Goal: Task Accomplishment & Management: Complete application form

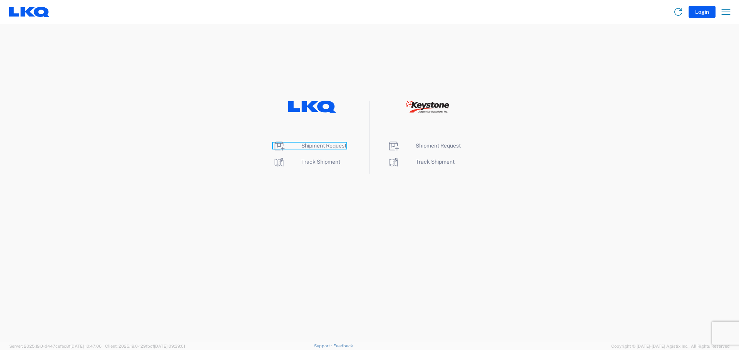
click at [332, 146] on span "Shipment Request" at bounding box center [323, 146] width 45 height 6
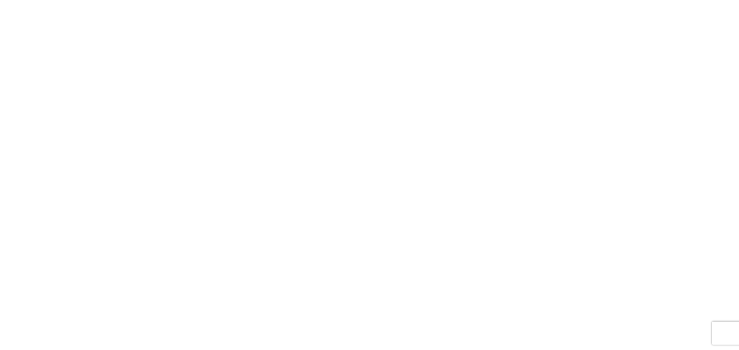
select select "FULL"
select select "LBS"
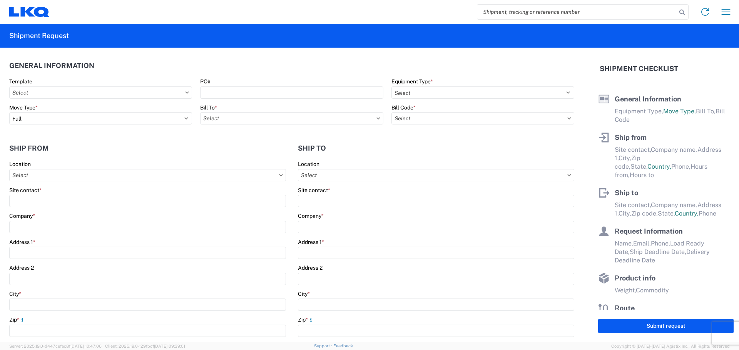
click at [185, 92] on icon at bounding box center [186, 93] width 3 height 2
click at [172, 89] on input "text" at bounding box center [100, 93] width 183 height 12
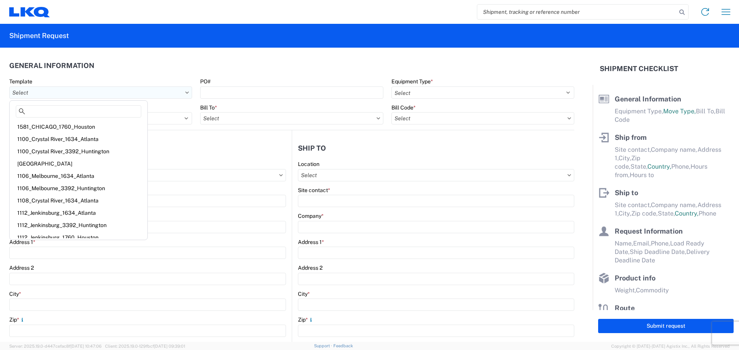
click at [173, 93] on input "text" at bounding box center [100, 93] width 183 height 12
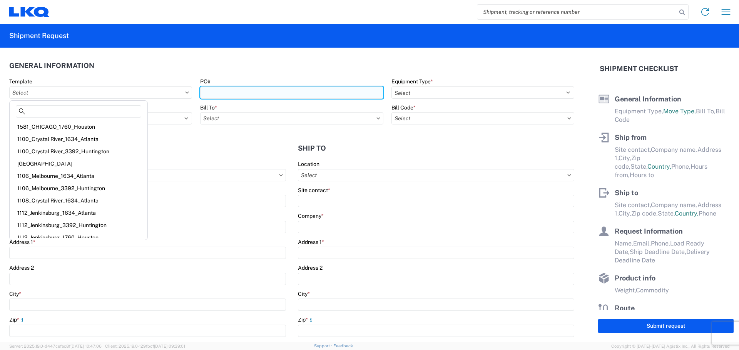
click at [205, 93] on input "PO#" at bounding box center [291, 93] width 183 height 12
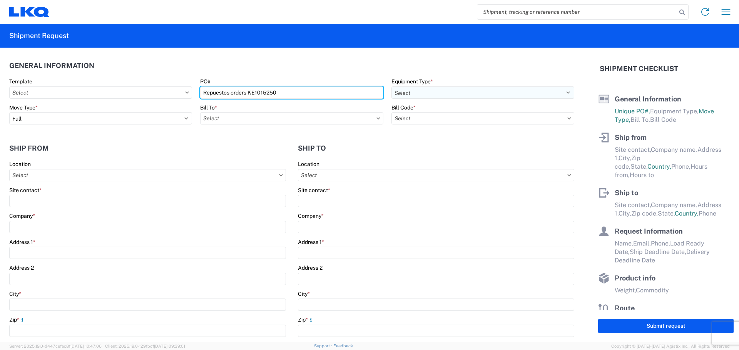
type input "Repuestos orders KE1015250"
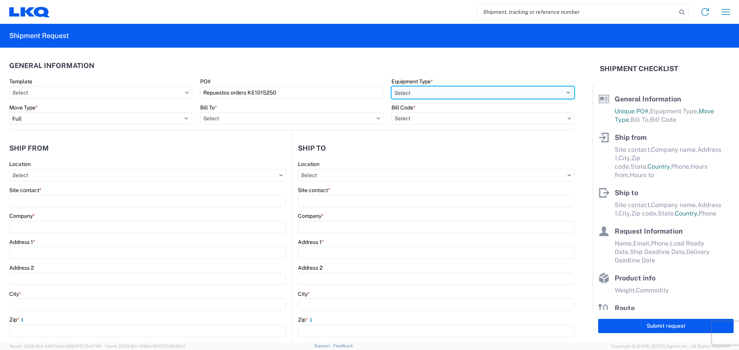
click at [561, 92] on select "Select 53’ Dry Van Flatbed Dropdeck (van) Lowboy (flatbed) Rail" at bounding box center [482, 93] width 183 height 12
select select "STDV"
click at [391, 87] on select "Select 53’ Dry Van Flatbed Dropdeck (van) Lowboy (flatbed) Rail" at bounding box center [482, 93] width 183 height 12
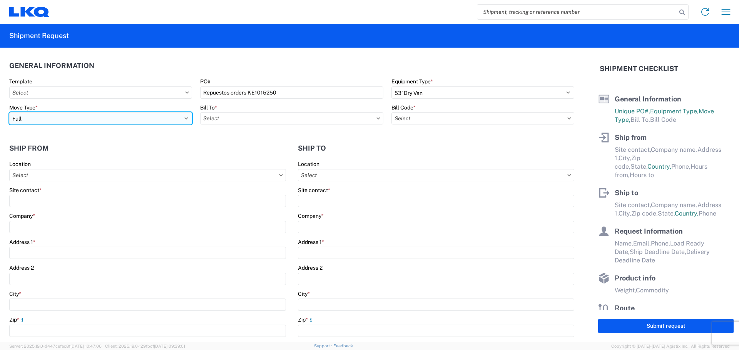
click at [184, 118] on select "Select Full Partial TL" at bounding box center [100, 118] width 183 height 12
select select "PARTIAL_TL"
click at [9, 112] on select "Select Full Partial TL" at bounding box center [100, 118] width 183 height 12
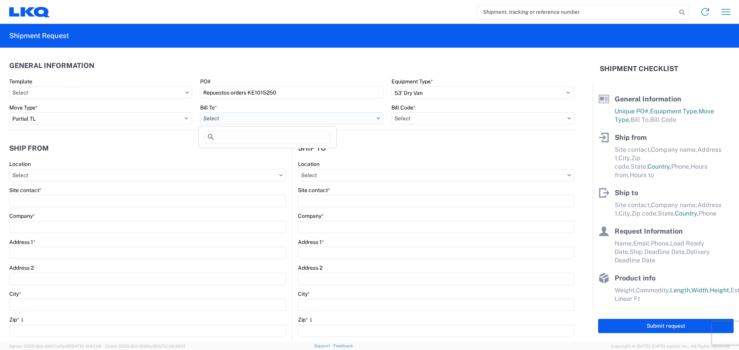
click at [362, 117] on input "text" at bounding box center [291, 118] width 183 height 12
type input "3018"
click at [248, 152] on div "3018 - Totowa NJ (018)" at bounding box center [267, 153] width 135 height 12
type input "3018 - Totowa NJ (018)"
click at [543, 119] on input "text" at bounding box center [482, 118] width 183 height 12
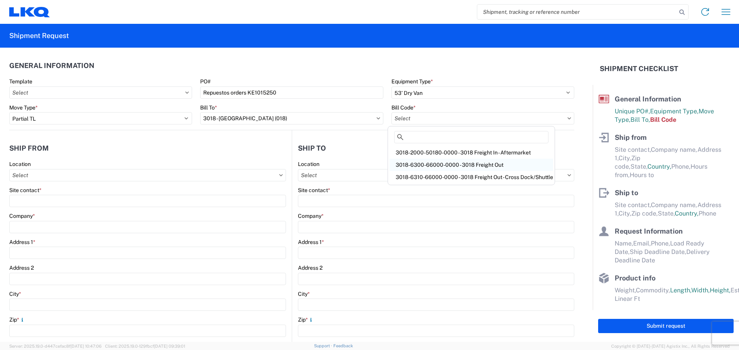
click at [489, 163] on div "3018-6300-66000-0000 - 3018 Freight Out" at bounding box center [470, 165] width 163 height 12
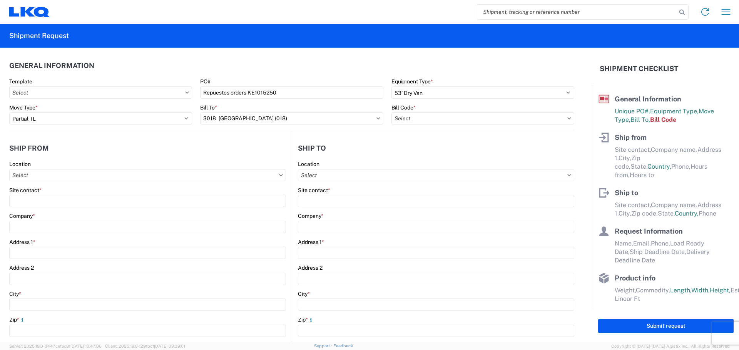
type input "3018-6300-66000-0000 - 3018 Freight Out"
click at [39, 174] on input "text" at bounding box center [147, 175] width 277 height 12
type input "3018"
click at [39, 210] on div "3018 - Totowa NJ (018)" at bounding box center [78, 209] width 135 height 12
type input "3018 - Totowa NJ (018)"
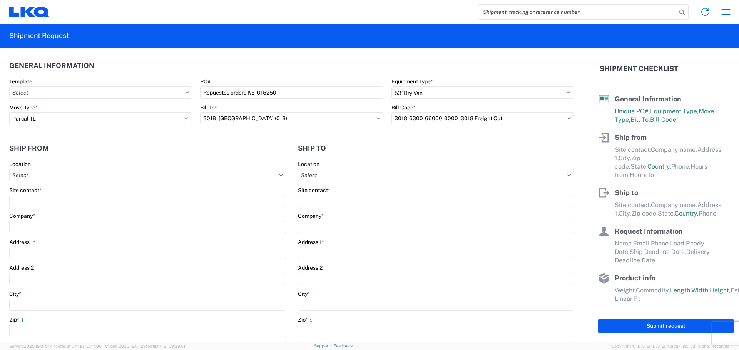
type input "LKQ Corporation"
type input "40 Western Rd Su\te 100"
type input "Kearny"
type input "07032"
select select "NJ"
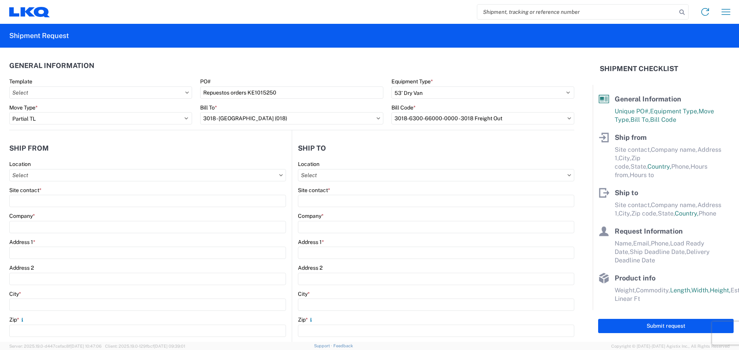
select select "US"
type input "973-238-4384"
type input "07:00"
type input "17:00"
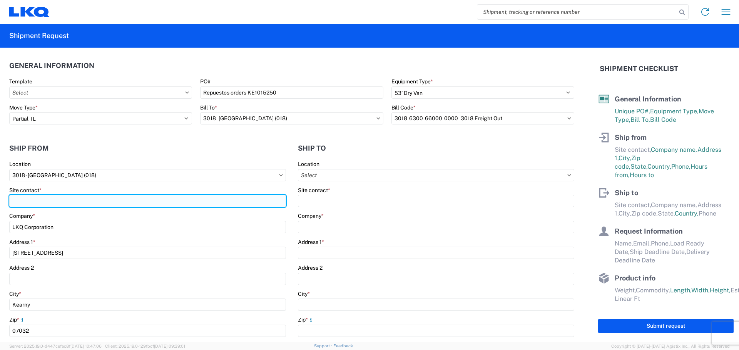
click at [13, 200] on input "Site contact *" at bounding box center [147, 201] width 277 height 12
type input "KAMBIZ YOUNESI"
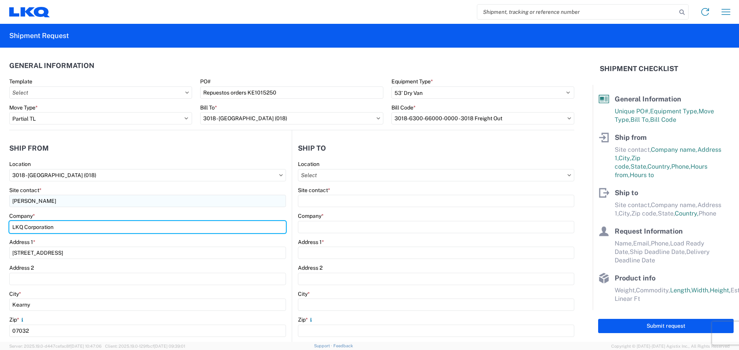
type input "LKQ CORP"
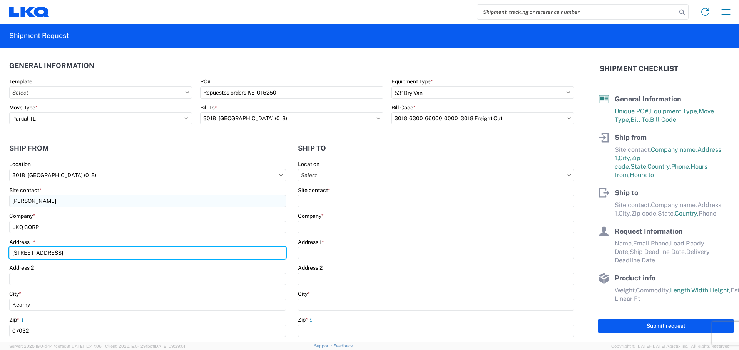
type input "40 western Road"
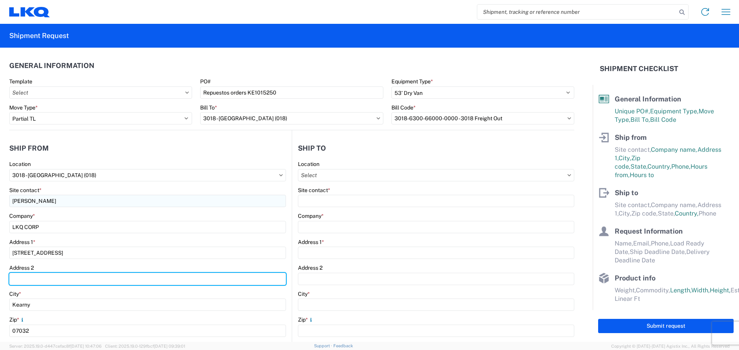
type input "suite 100"
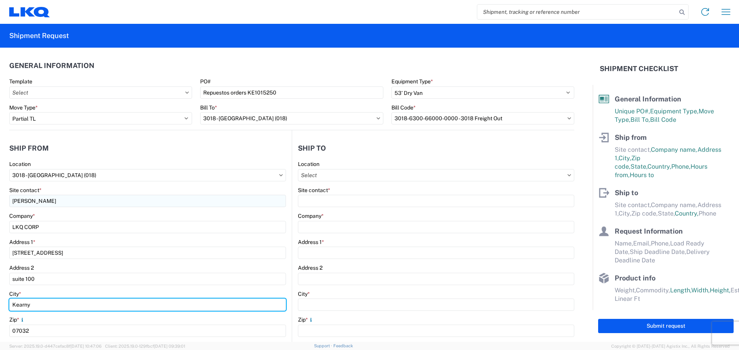
type input "kearny"
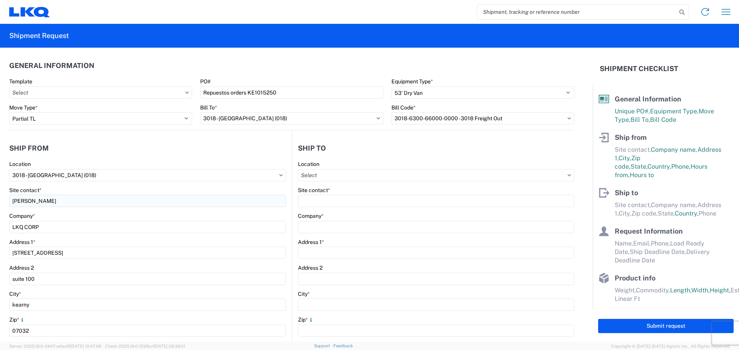
type input "kyounesi@lkqcorp.com"
type input "9732384360"
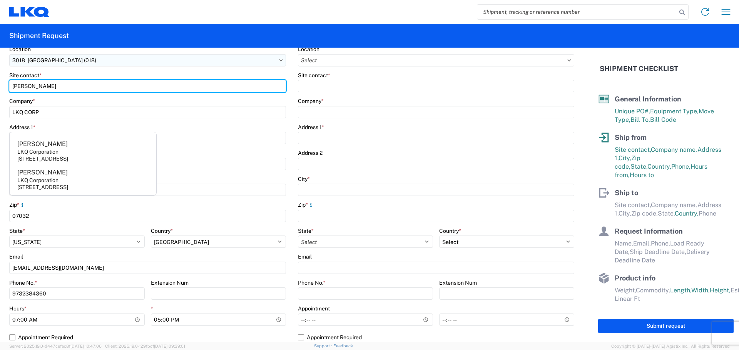
scroll to position [115, 0]
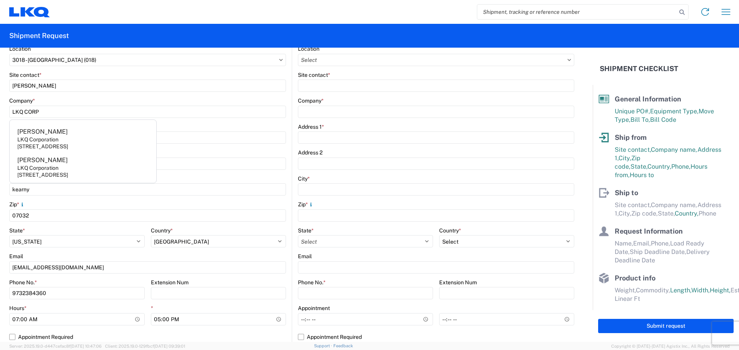
click at [142, 72] on div "Site contact *" at bounding box center [147, 75] width 277 height 7
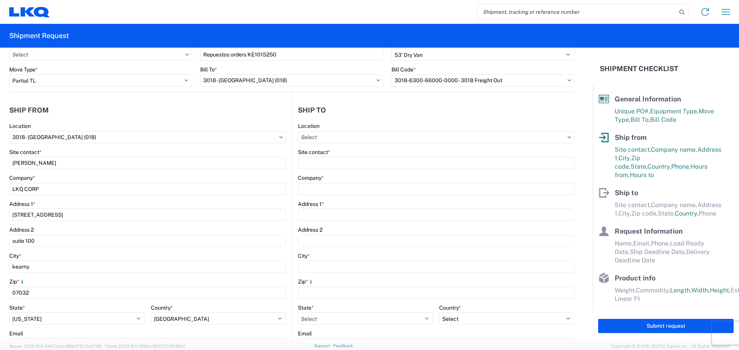
scroll to position [38, 0]
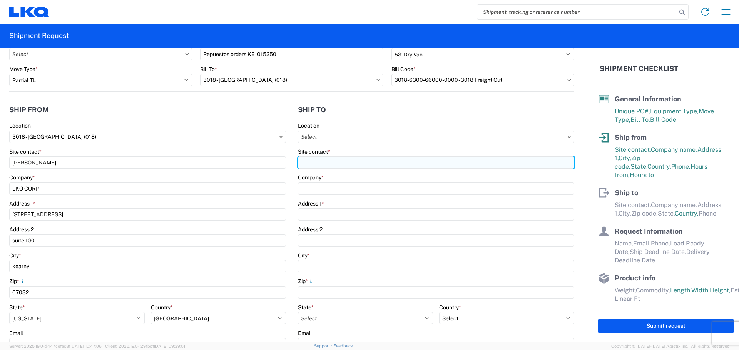
click at [305, 163] on input "Site contact *" at bounding box center [436, 163] width 276 height 12
type input "Elizabeth Hanley"
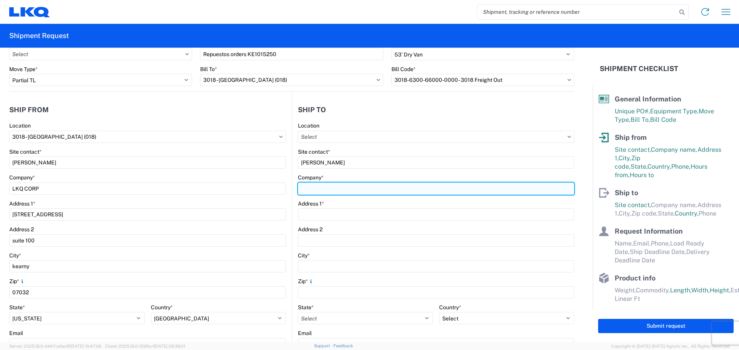
click at [300, 191] on input "Company *" at bounding box center [436, 189] width 276 height 12
type input "IBC- Super Courier Maritimo"
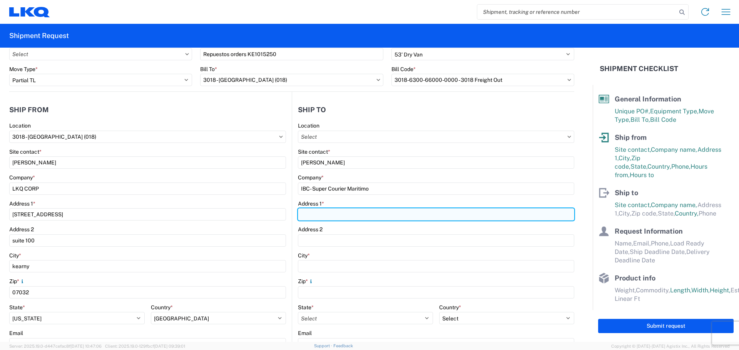
click at [309, 215] on input "Address 1 *" at bounding box center [436, 214] width 276 height 12
type input "8401 N.W.17 Street"
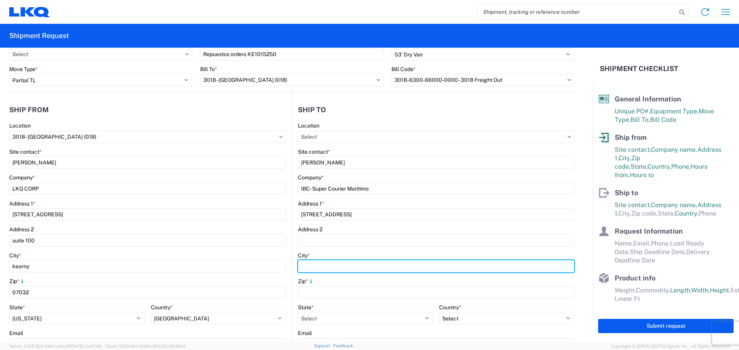
click at [304, 266] on input "City *" at bounding box center [436, 266] width 276 height 12
type input "Miami"
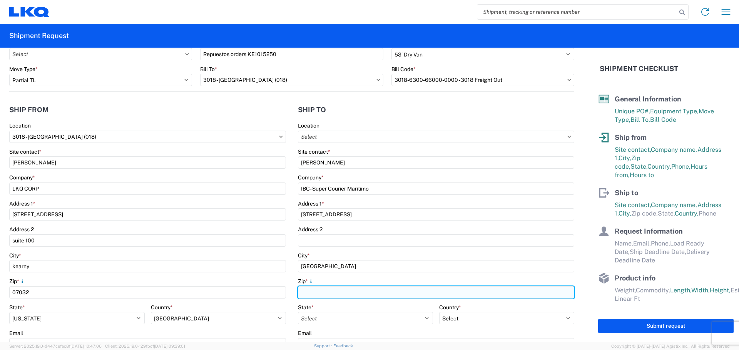
click at [305, 292] on input "Zip *" at bounding box center [436, 293] width 276 height 12
type input "33191"
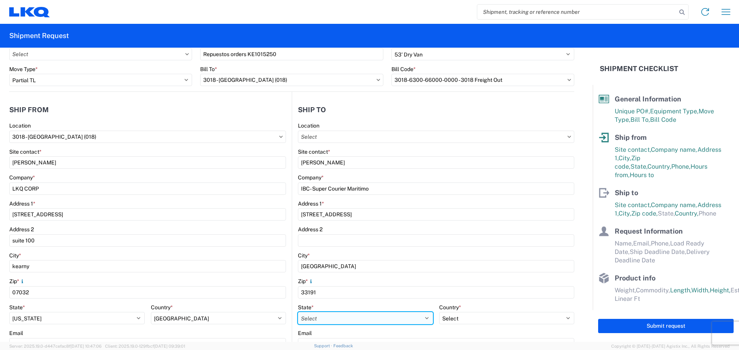
click at [421, 318] on select "Select Alabama Alaska Arizona Arkansas Armed Forces Americas Armed Forces Europ…" at bounding box center [365, 318] width 135 height 12
select select "FL"
click at [298, 312] on select "Select Alabama Alaska Arizona Arkansas Armed Forces Americas Armed Forces Europ…" at bounding box center [365, 318] width 135 height 12
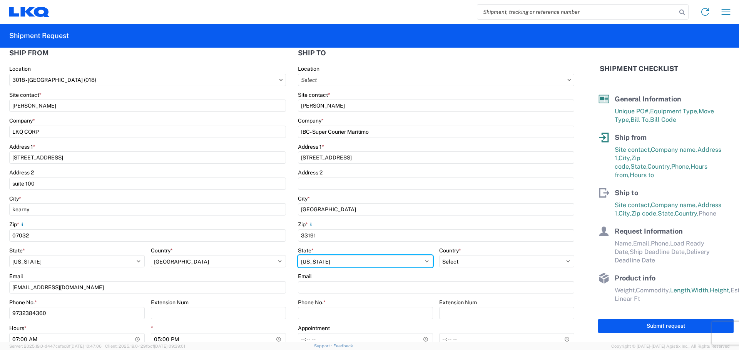
scroll to position [115, 0]
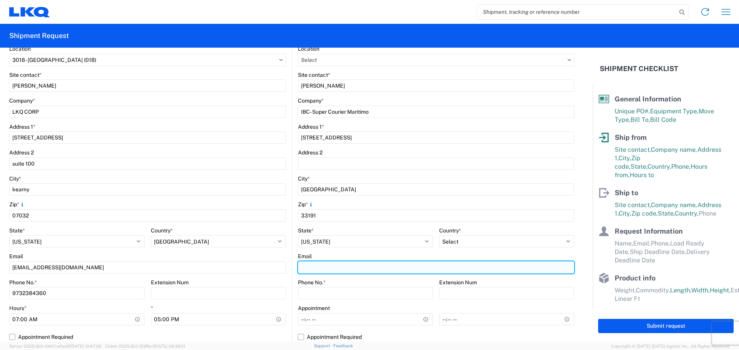
click at [307, 266] on input "Email" at bounding box center [436, 268] width 276 height 12
type input "elizabeth.hanley@ibcinc.com"
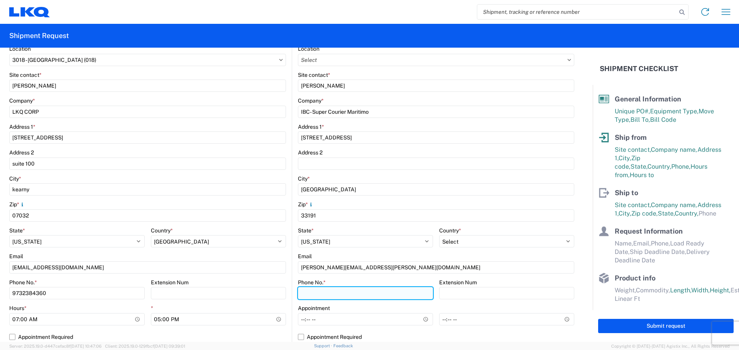
click at [310, 294] on input "Phone No. *" at bounding box center [365, 293] width 135 height 12
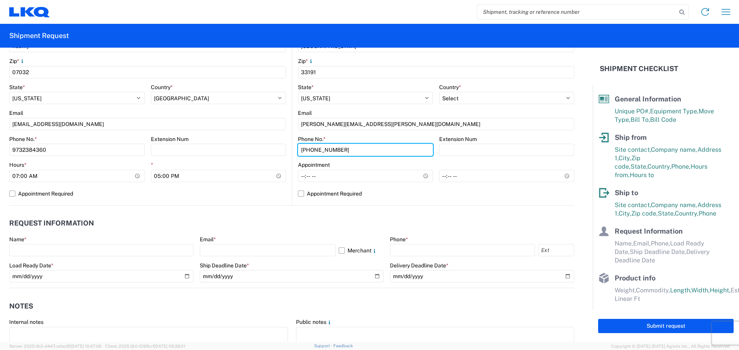
scroll to position [308, 0]
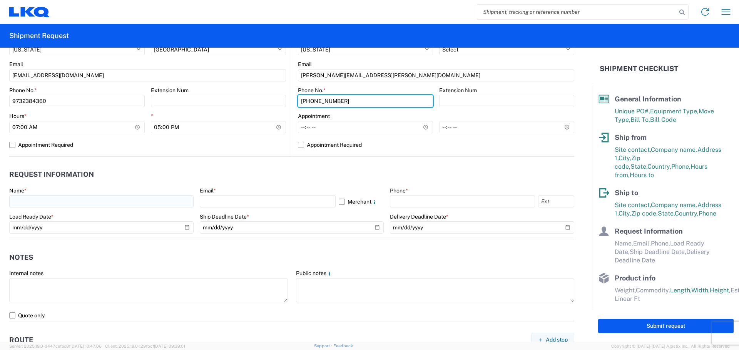
type input "305-591-8080"
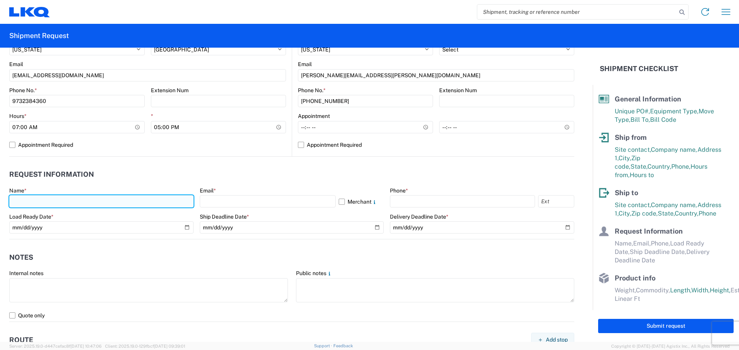
click at [31, 203] on input "text" at bounding box center [101, 201] width 184 height 12
type input "KAMBIZ YOUNESI"
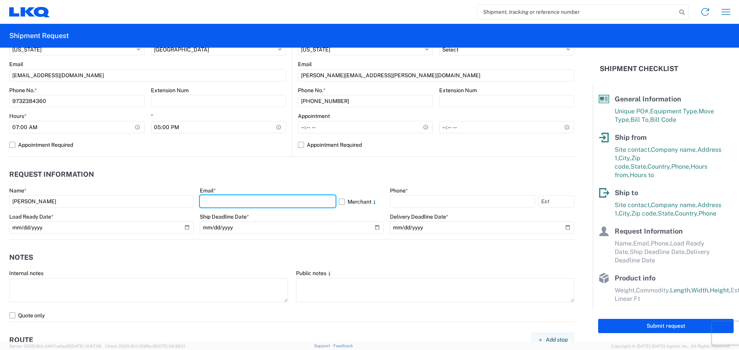
type input "kyounesi@lkqcorp.com"
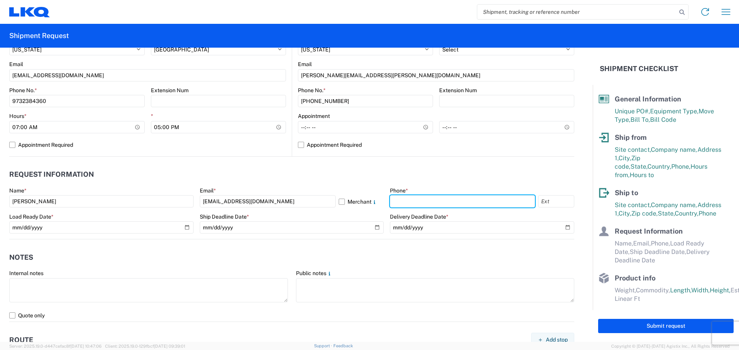
type input "9732384360"
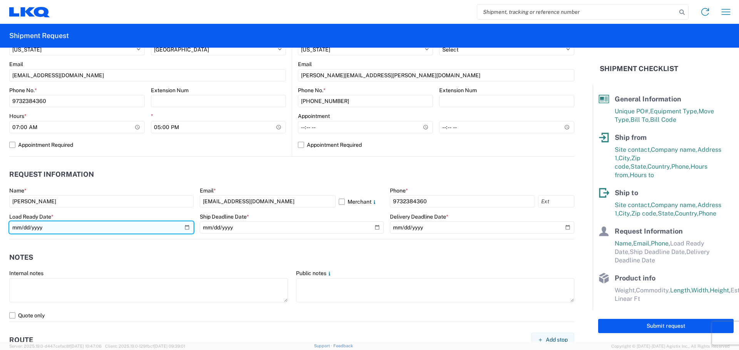
click at [184, 229] on input "date" at bounding box center [101, 228] width 184 height 12
click at [185, 227] on input "2025-09-19" at bounding box center [101, 228] width 184 height 12
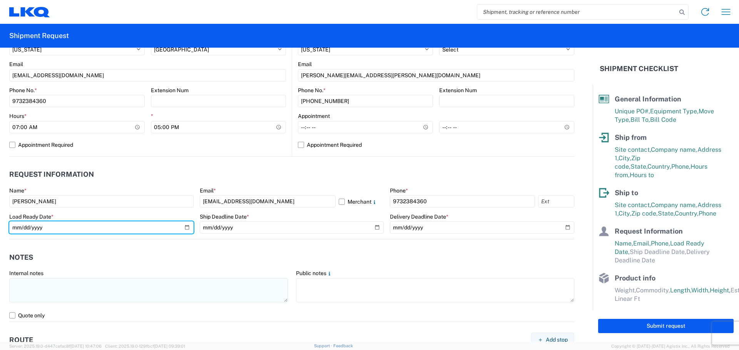
type input "2025-09-18"
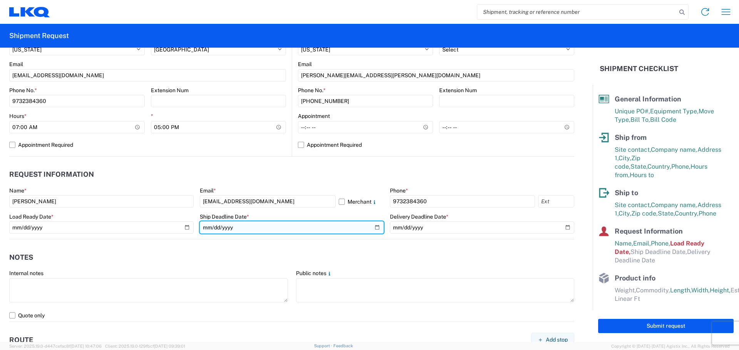
click at [374, 229] on input "date" at bounding box center [292, 228] width 184 height 12
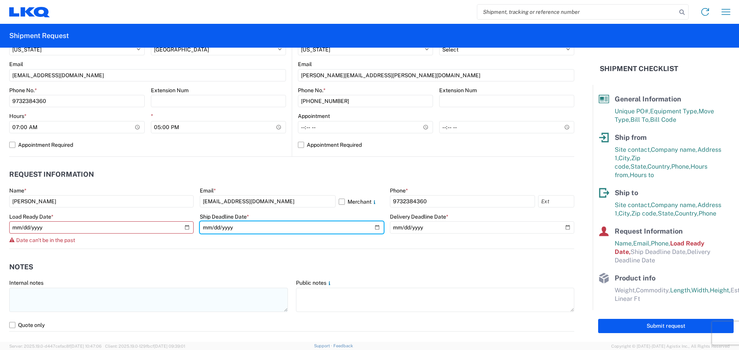
type input "2025-09-22"
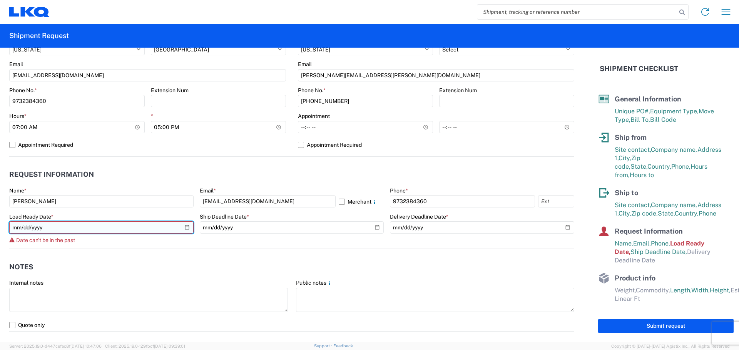
click at [185, 229] on input "2025-09-18" at bounding box center [101, 228] width 184 height 12
type input "2025-09-19"
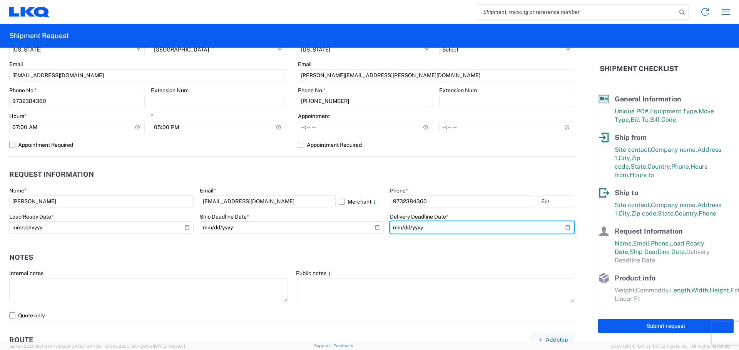
click at [560, 227] on input "date" at bounding box center [482, 228] width 184 height 12
type input "2025-09-24"
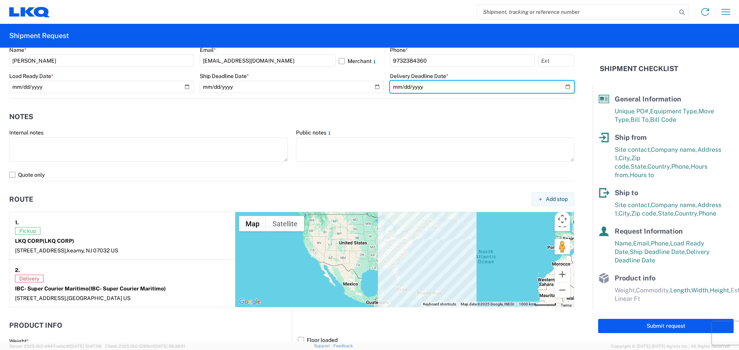
scroll to position [423, 0]
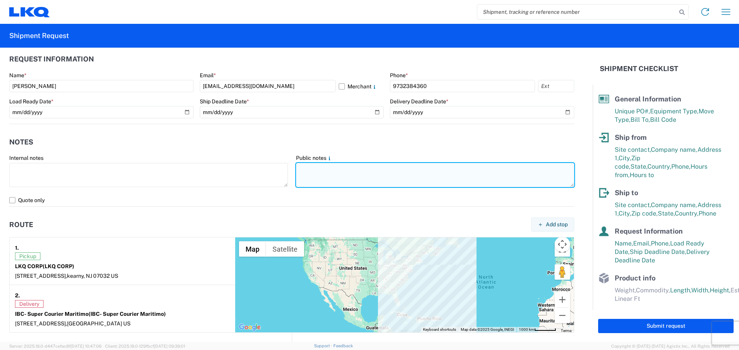
click at [308, 168] on textarea at bounding box center [435, 175] width 279 height 24
click at [314, 168] on textarea "over sizaed pallet. 74x48x70" at bounding box center [435, 175] width 279 height 24
click at [314, 170] on textarea "over sizaed pallet. 74x48x70" at bounding box center [435, 175] width 279 height 24
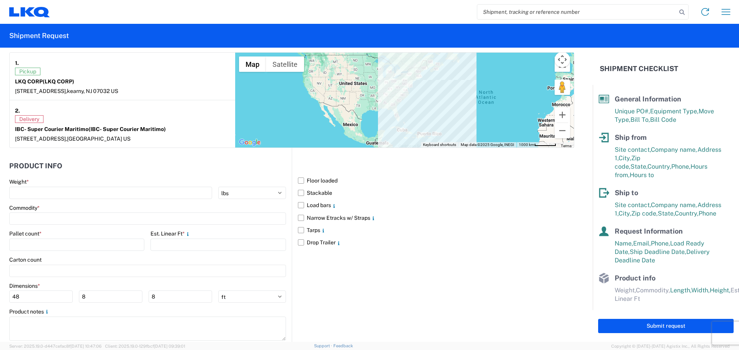
scroll to position [615, 0]
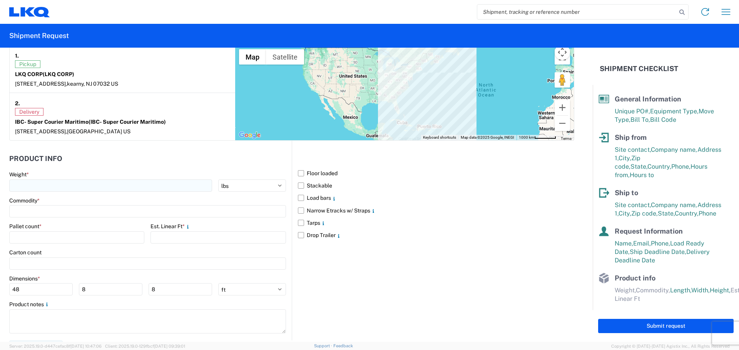
type textarea "over sized pallet. 74x48x70"
click at [24, 185] on input "number" at bounding box center [110, 186] width 203 height 12
type input "8000"
click at [24, 211] on input at bounding box center [147, 211] width 277 height 12
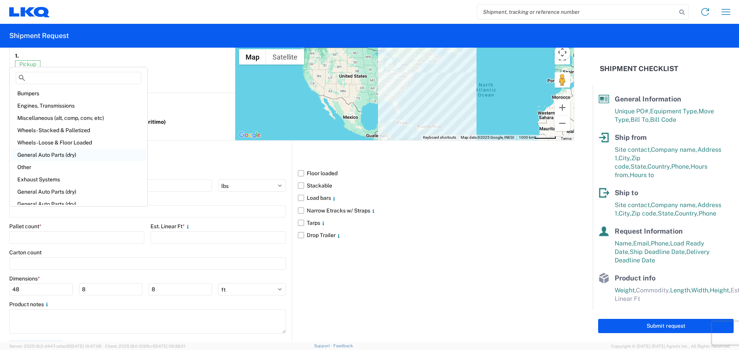
click at [52, 155] on div "General Auto Parts (dry)" at bounding box center [78, 155] width 135 height 12
type input "General Auto Parts (dry)"
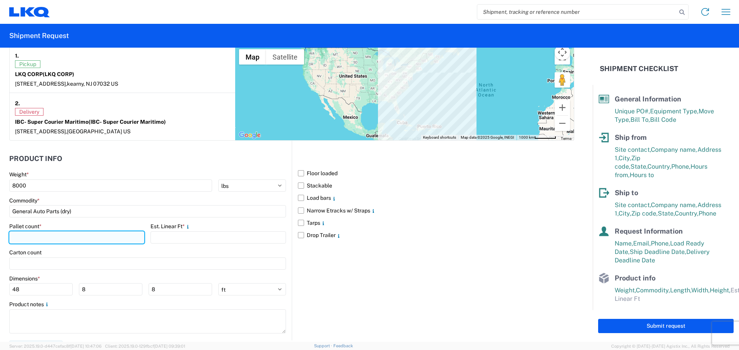
click at [15, 238] on input "number" at bounding box center [76, 238] width 135 height 12
type input "8"
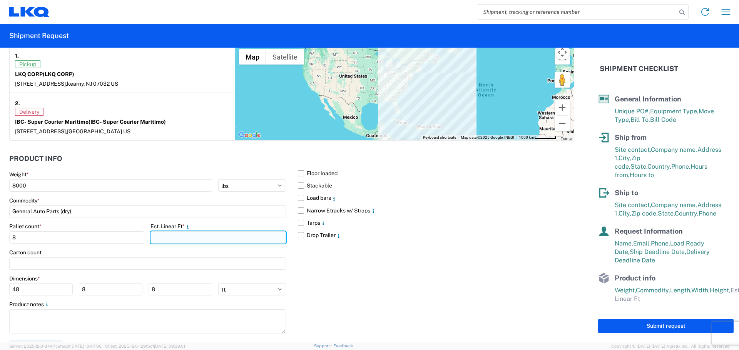
click at [158, 237] on input "number" at bounding box center [217, 238] width 135 height 12
type input "3"
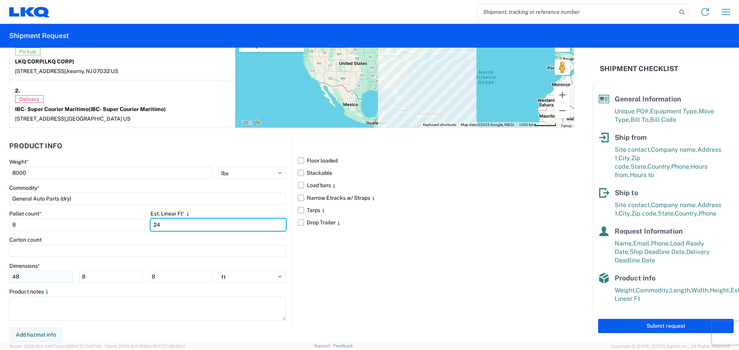
type input "24"
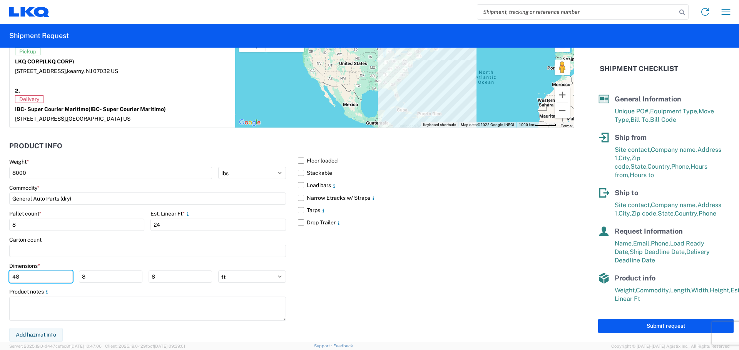
drag, startPoint x: 24, startPoint y: 278, endPoint x: 0, endPoint y: 278, distance: 24.2
click at [2, 278] on form "General Information Template PO# Repuestos orders KE1015250 Equipment Type * Se…" at bounding box center [296, 195] width 592 height 295
type input "72"
type input "48"
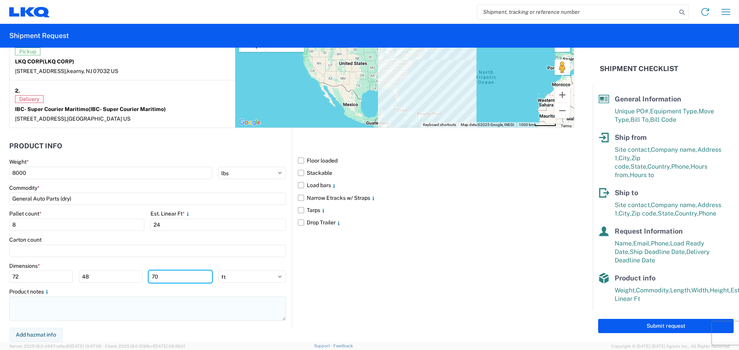
type input "70"
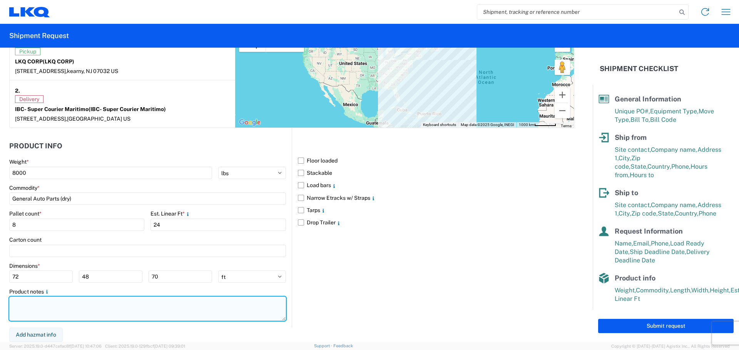
click at [18, 305] on textarea at bounding box center [147, 309] width 277 height 24
type textarea "o"
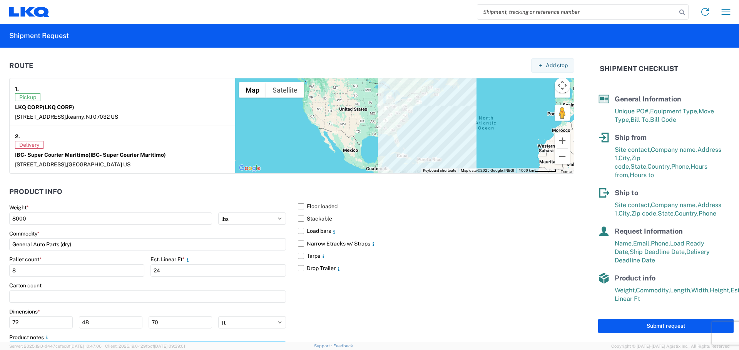
scroll to position [474, 0]
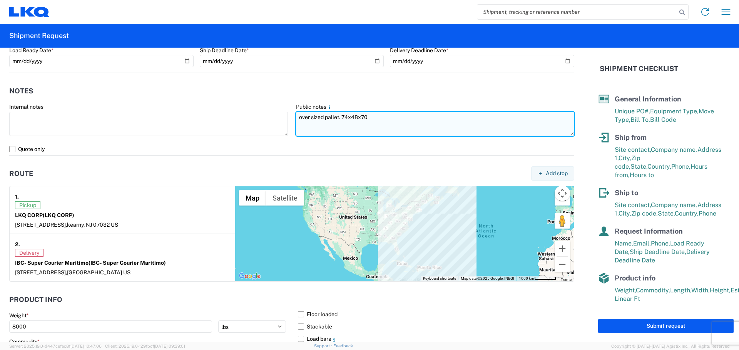
click at [345, 117] on textarea "over sized pallet. 74x48x70" at bounding box center [435, 124] width 279 height 24
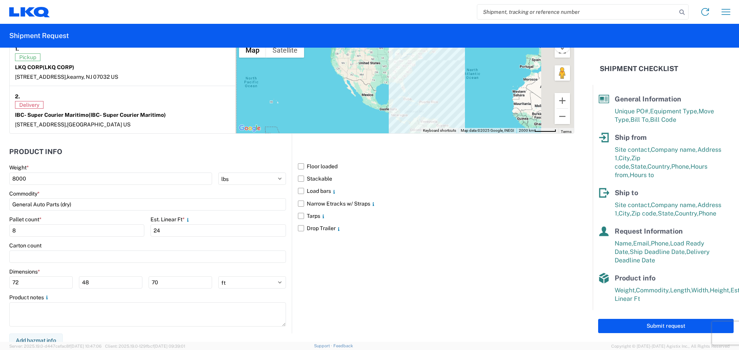
scroll to position [628, 0]
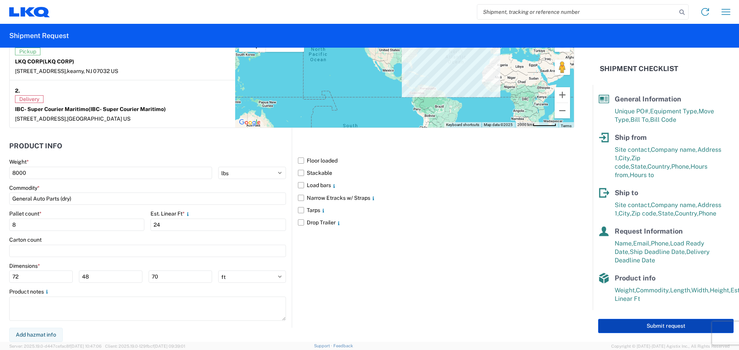
type textarea "over sized pallet. 72x48x70"
click at [650, 324] on button "Submit request" at bounding box center [665, 326] width 135 height 14
select select "US"
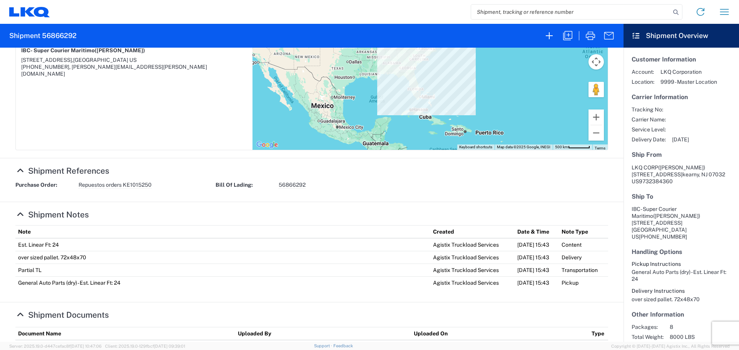
scroll to position [192, 0]
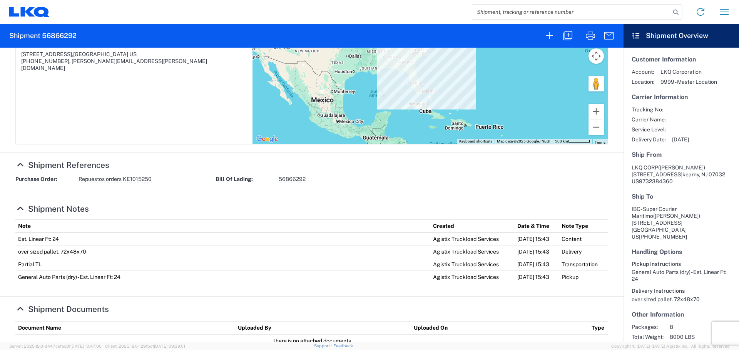
click at [217, 28] on agx-form-header "Shipment 56866292" at bounding box center [311, 36] width 623 height 24
click at [203, 96] on article "1. Pickup 09/19/2025 07:00 - 09/22/2025 17:00 LKQ CORP (KAMBIZ YOUNESI) 40 west…" at bounding box center [134, 52] width 237 height 185
